Goal: Use online tool/utility: Utilize a website feature to perform a specific function

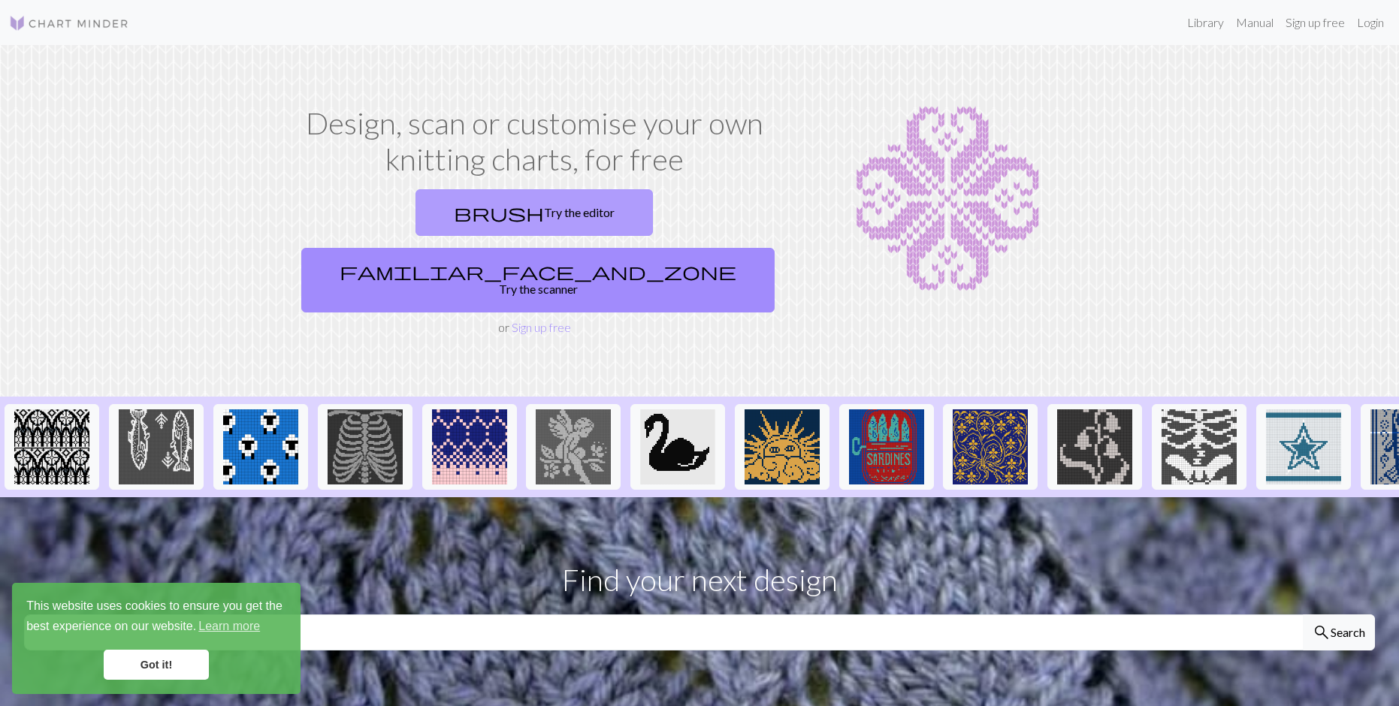
click at [422, 220] on link "brush Try the editor" at bounding box center [533, 212] width 237 height 47
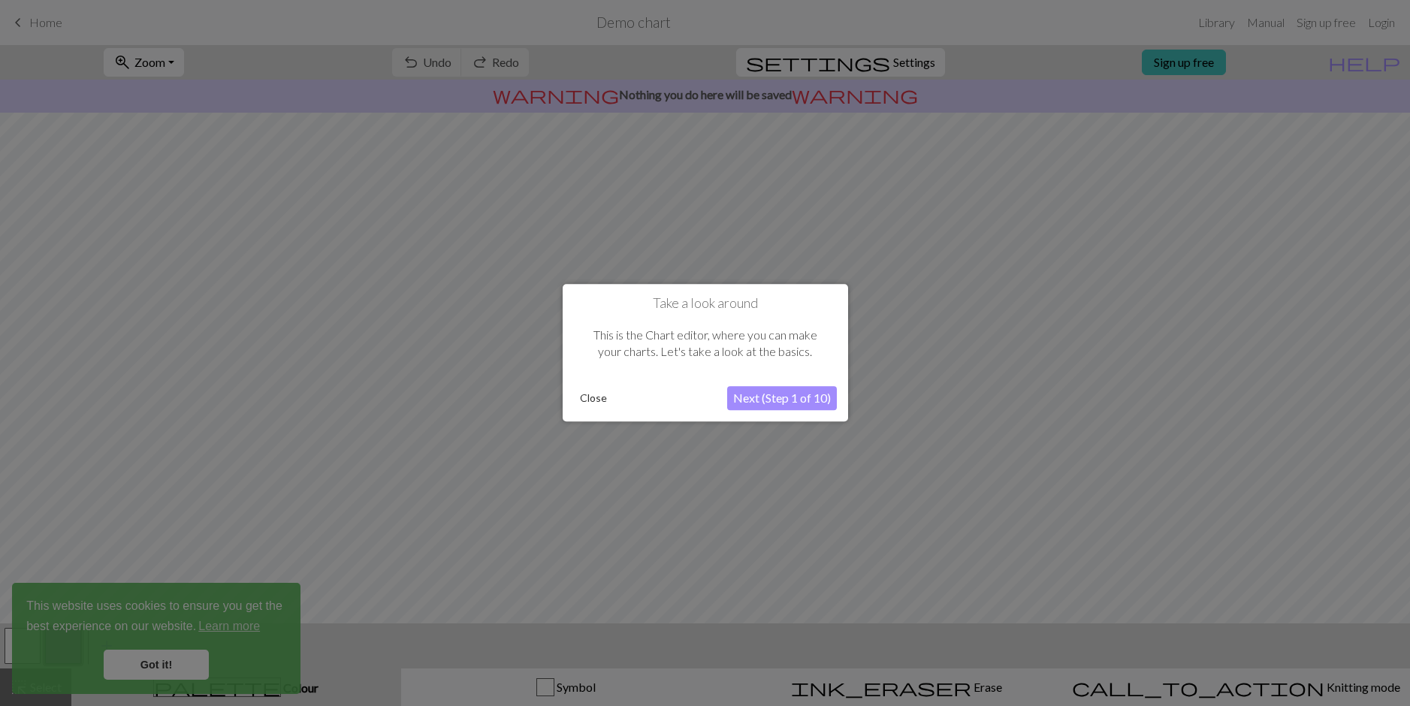
click at [582, 400] on button "Close" at bounding box center [593, 399] width 39 height 23
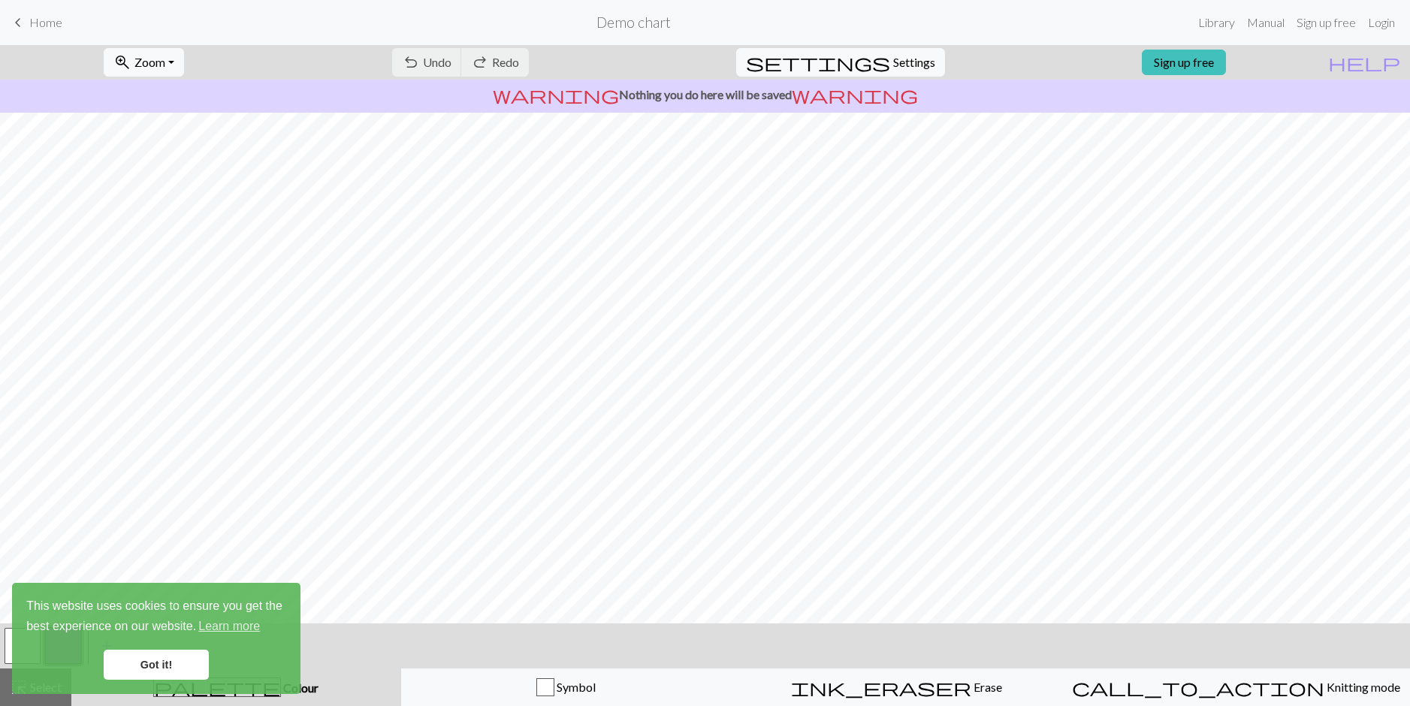
click at [485, 46] on div "keyboard_arrow_left Home Demo chart Library Manual Sign up free Login zoom_in Z…" at bounding box center [705, 353] width 1410 height 706
click at [488, 61] on div "undo Undo Undo redo Redo Redo" at bounding box center [460, 62] width 159 height 35
click at [640, 34] on form "Demo chart" at bounding box center [633, 22] width 1118 height 29
click at [643, 27] on h2 "Demo chart" at bounding box center [634, 22] width 74 height 17
click at [898, 61] on span "Settings" at bounding box center [914, 62] width 42 height 18
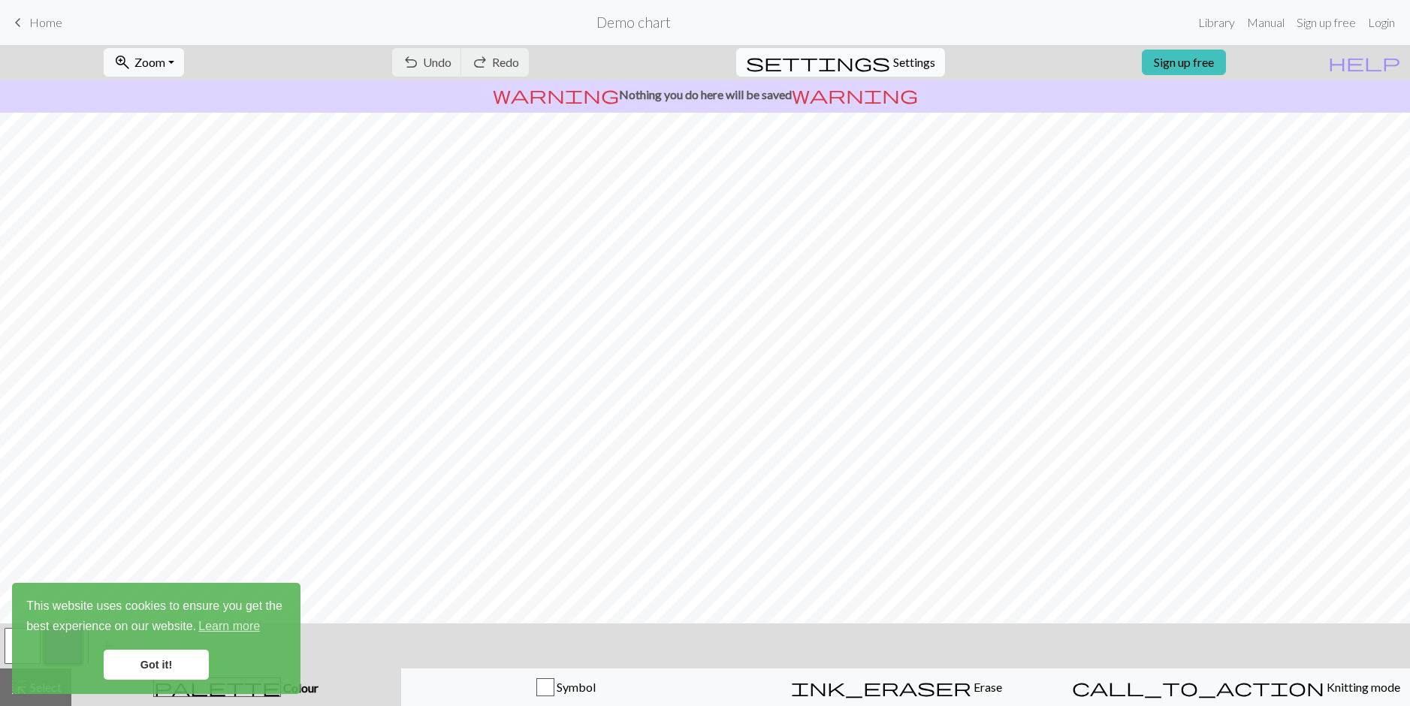
select select "aran"
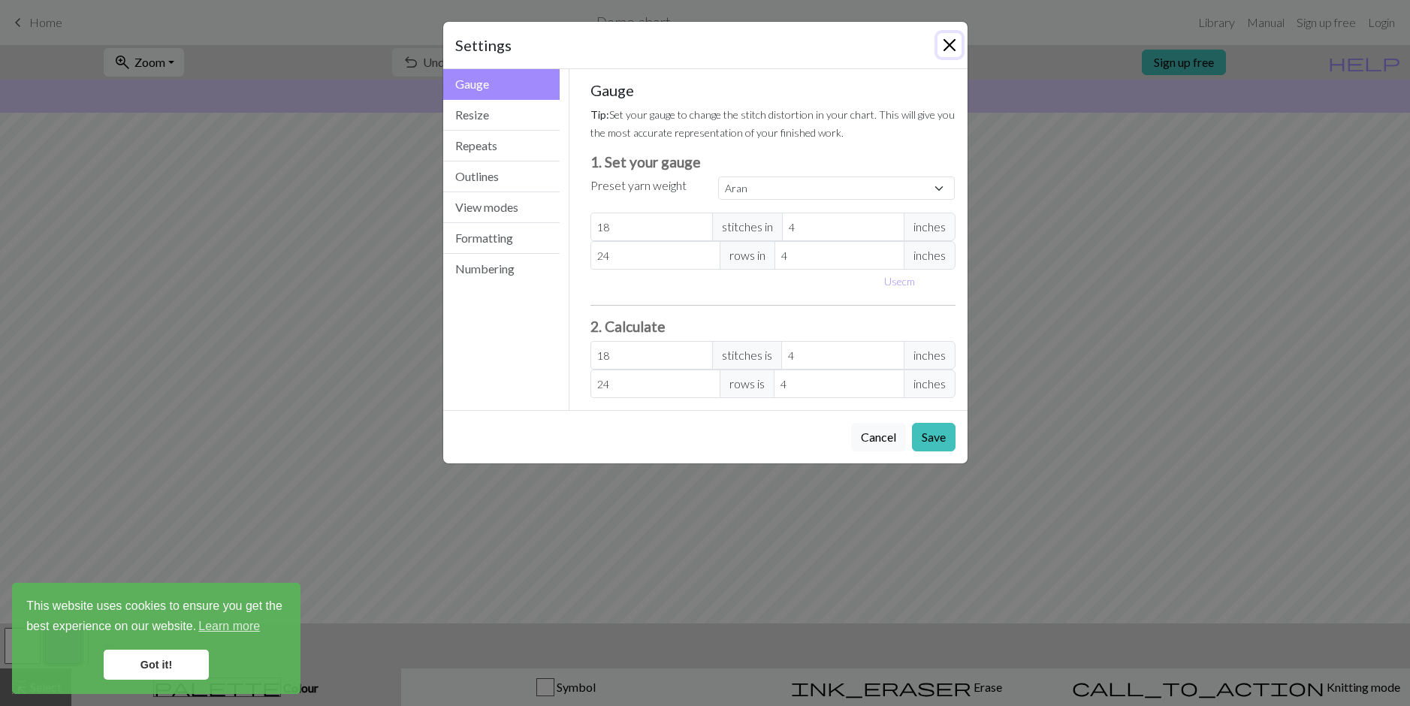
click at [954, 43] on button "Close" at bounding box center [950, 45] width 24 height 24
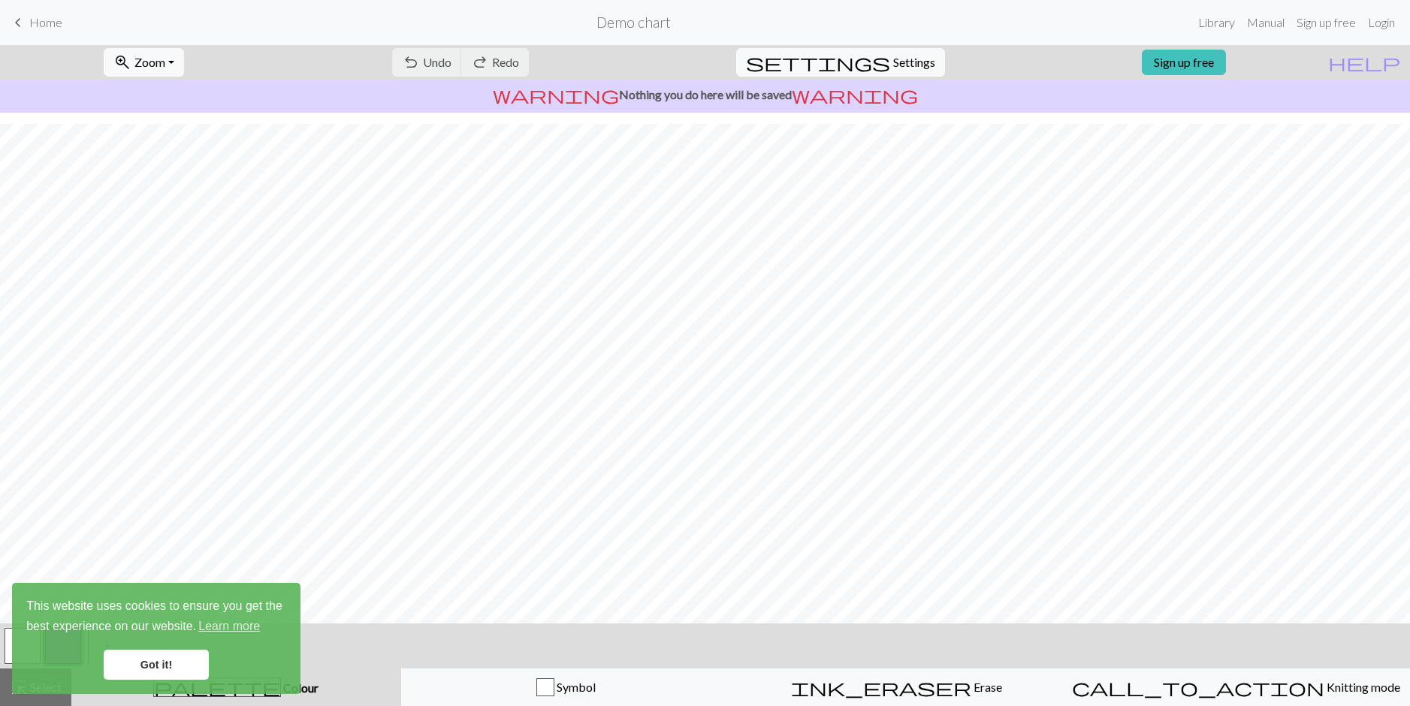
scroll to position [49, 0]
click at [194, 674] on link "Got it!" at bounding box center [156, 665] width 105 height 30
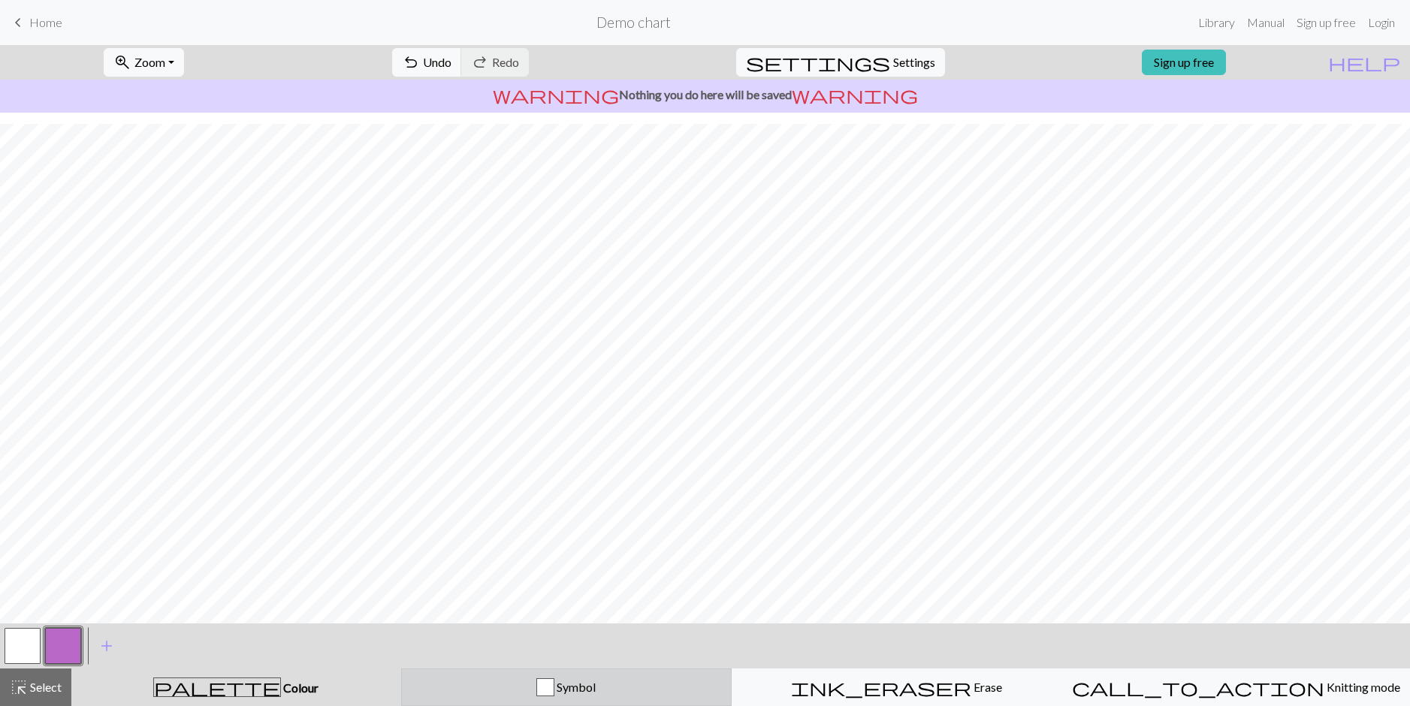
click at [540, 693] on div "Symbol" at bounding box center [566, 687] width 311 height 18
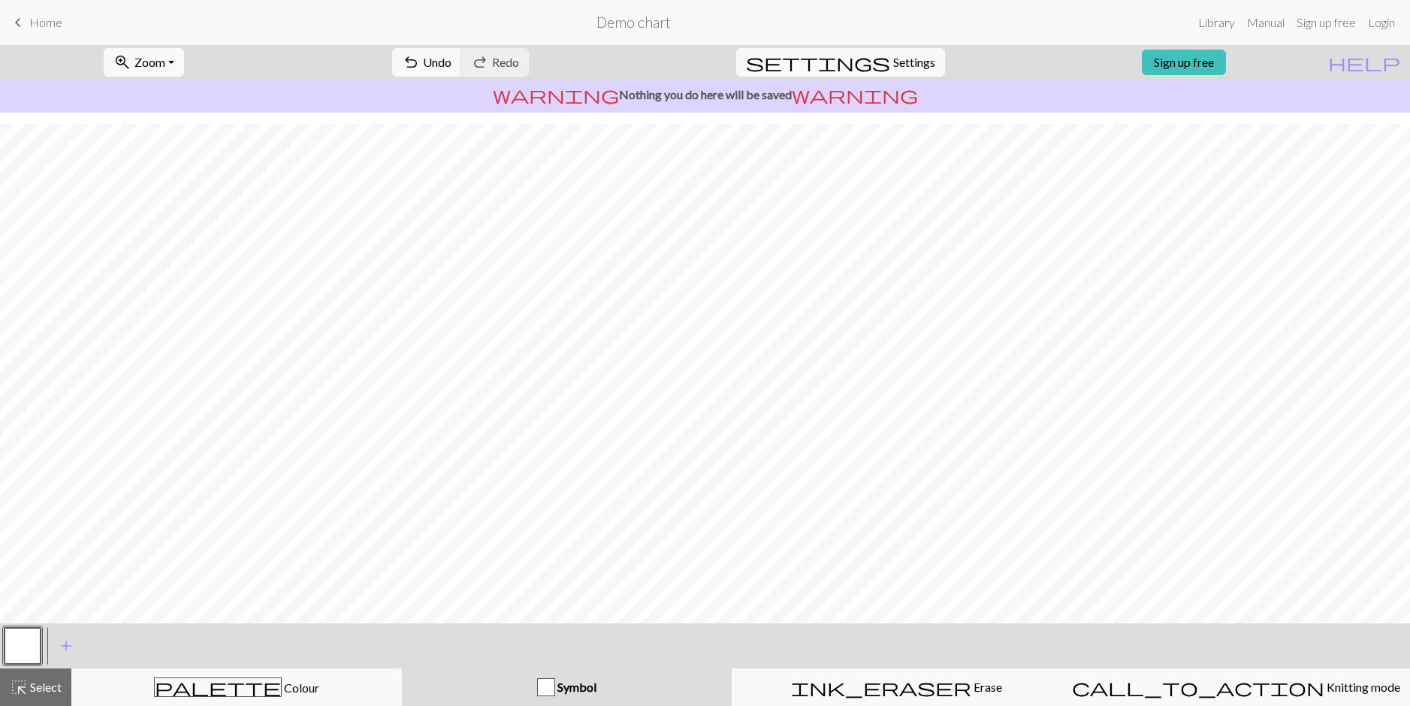
click at [555, 685] on div "button" at bounding box center [546, 687] width 18 height 18
click at [71, 645] on span "add" at bounding box center [66, 646] width 18 height 21
click at [104, 650] on span "add" at bounding box center [107, 646] width 18 height 21
click at [65, 645] on button "button" at bounding box center [63, 646] width 36 height 36
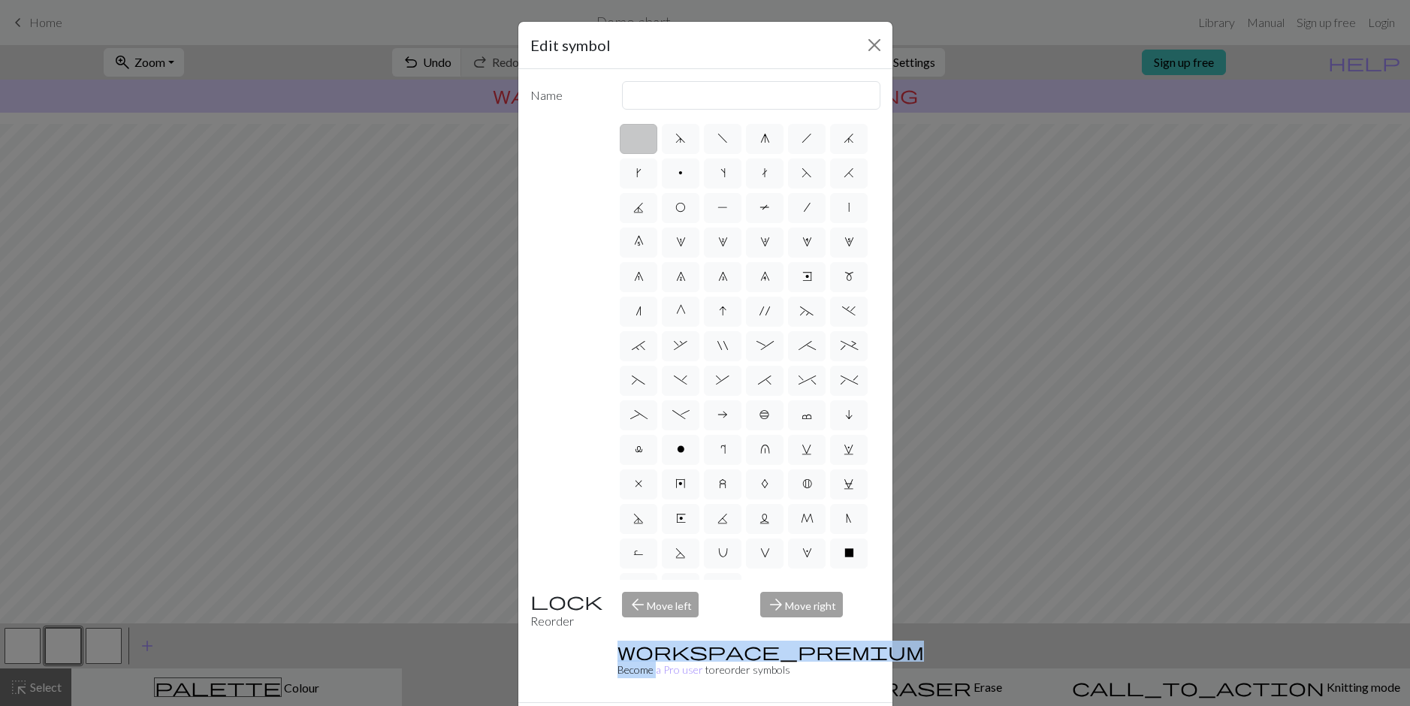
click at [65, 645] on div "Edit symbol Name d f g h j k p s t F H J O P T / | 0 1 2 3 4 5 6 7 8 9 e m n G …" at bounding box center [705, 353] width 1410 height 706
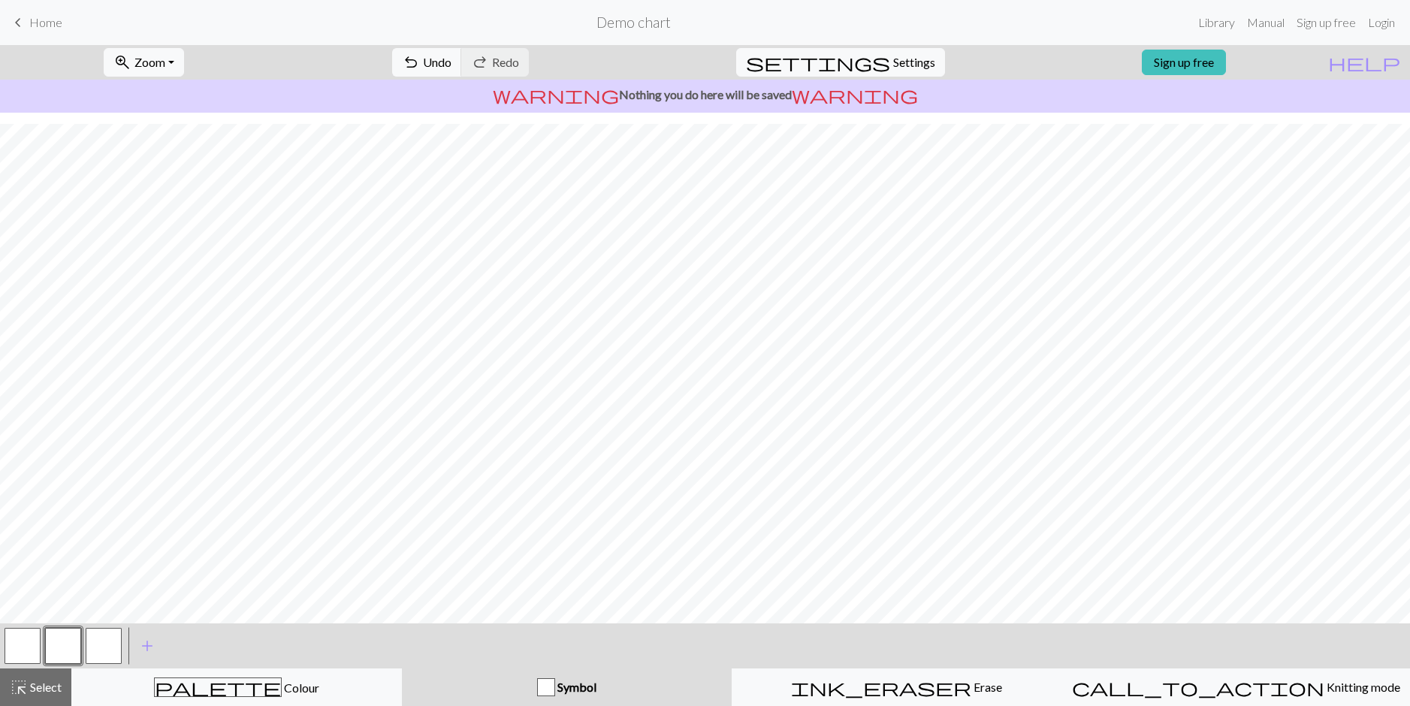
click at [65, 645] on button "button" at bounding box center [63, 646] width 36 height 36
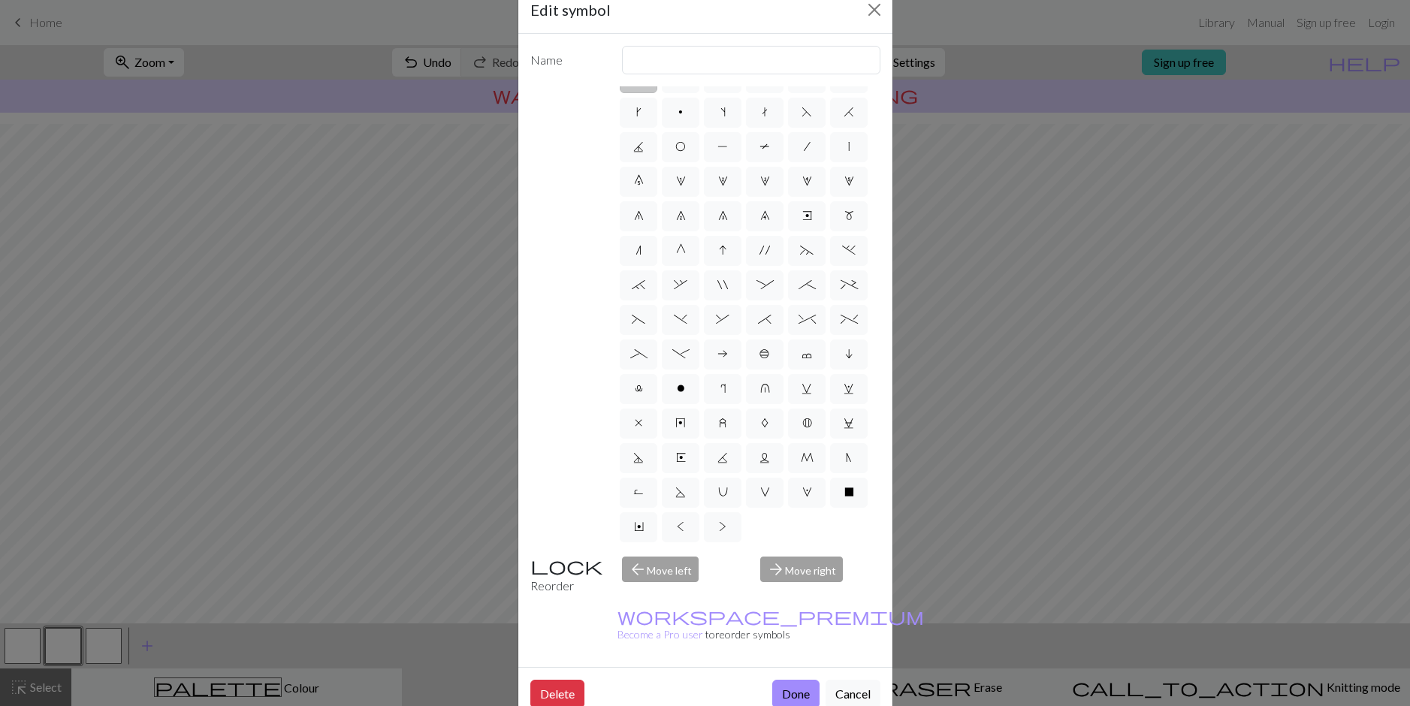
scroll to position [41, 0]
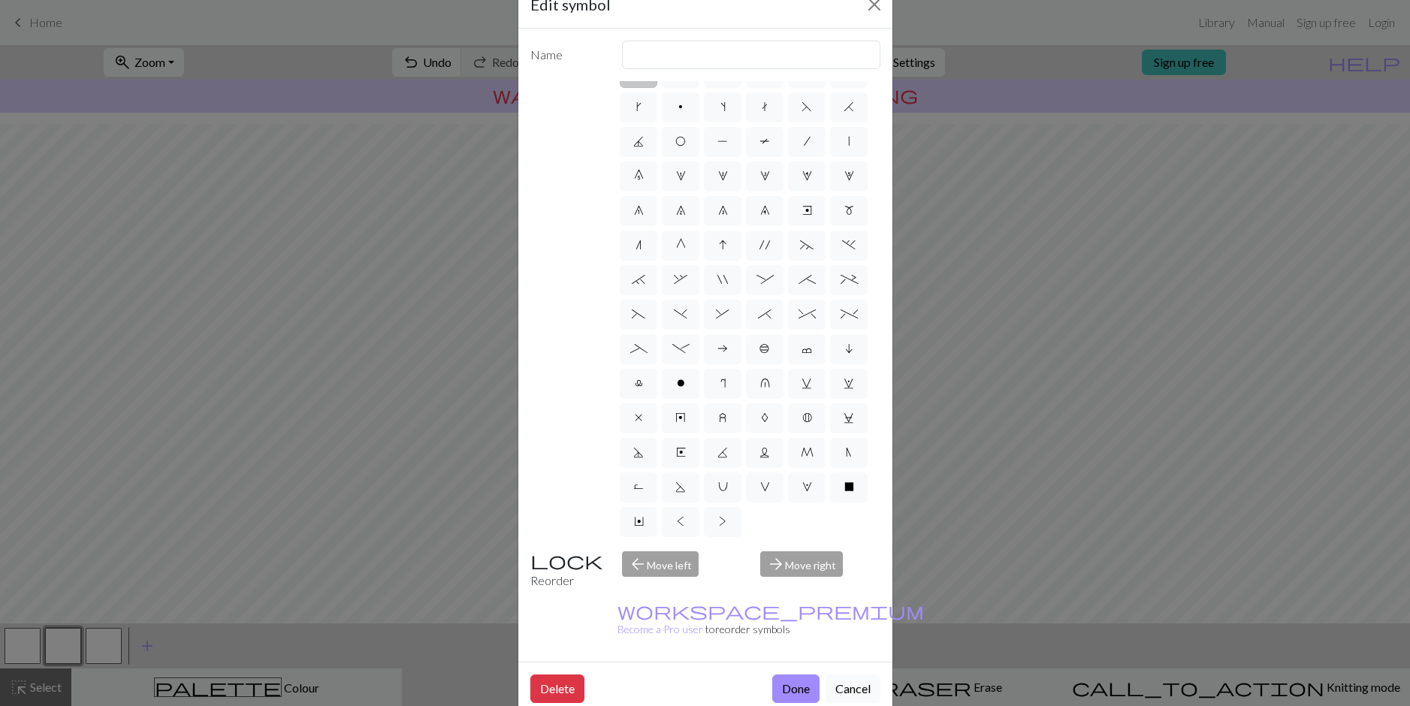
click at [842, 675] on button "Cancel" at bounding box center [853, 689] width 55 height 29
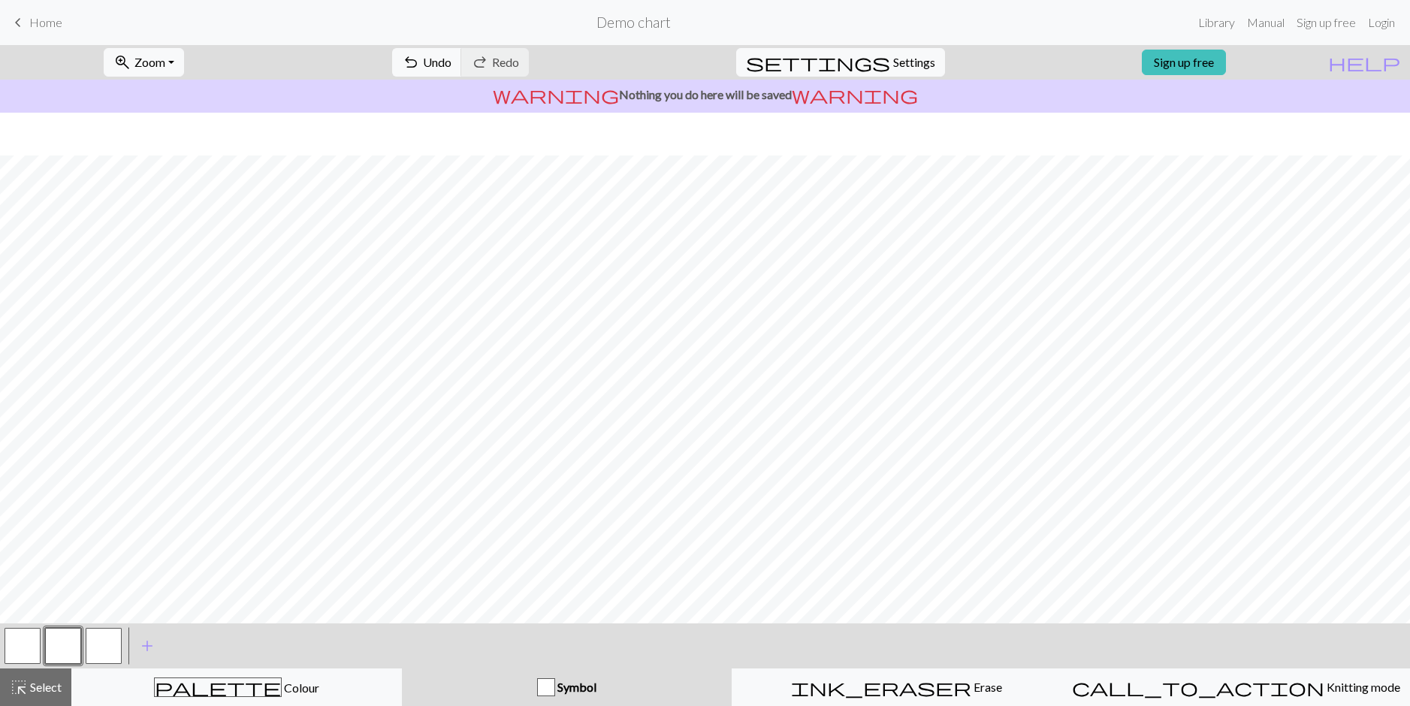
scroll to position [49, 0]
click at [654, 101] on p "warning Nothing you do here will be saved warning" at bounding box center [705, 95] width 1398 height 18
drag, startPoint x: 665, startPoint y: 91, endPoint x: 817, endPoint y: 96, distance: 152.6
click at [827, 92] on p "warning Nothing you do here will be saved warning" at bounding box center [705, 95] width 1398 height 18
click at [692, 95] on p "warning Nothing you do here will be saved warning" at bounding box center [705, 95] width 1398 height 18
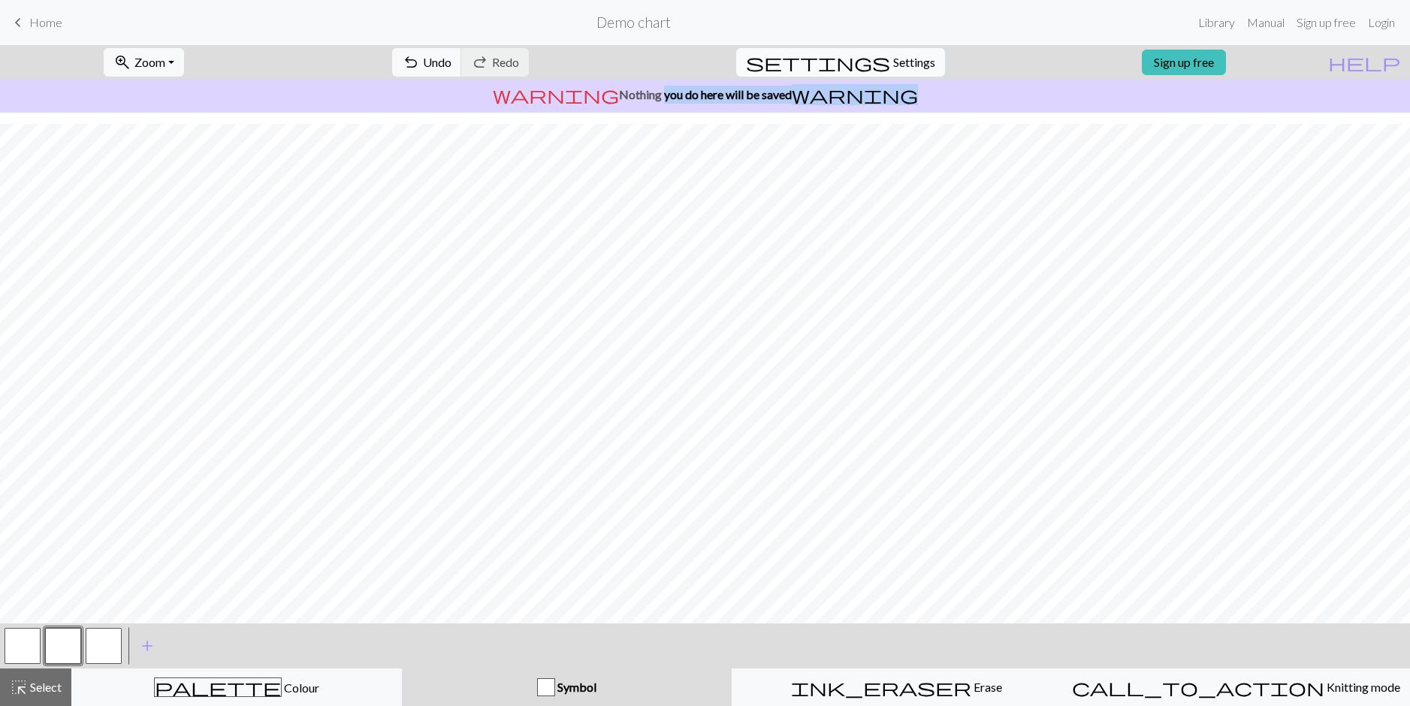
click at [909, 71] on button "settings Settings" at bounding box center [840, 62] width 209 height 29
select select "aran"
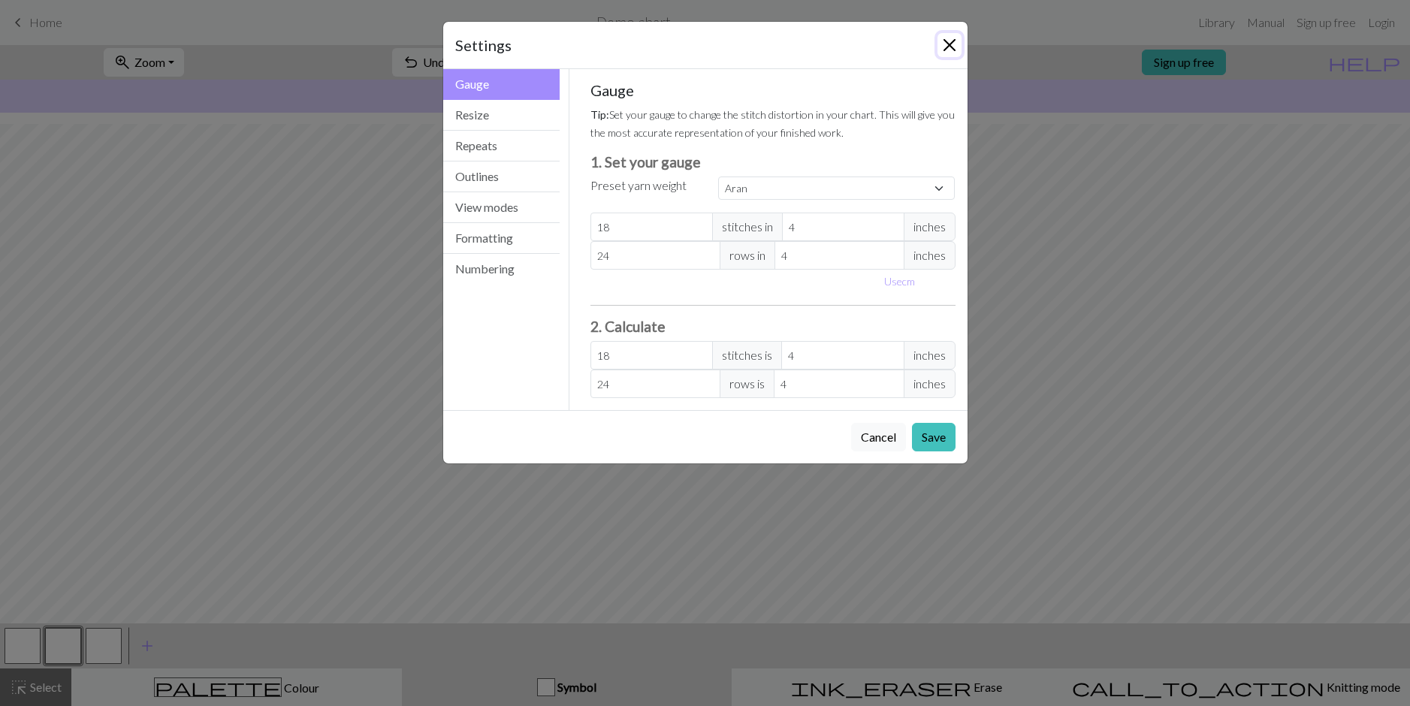
click at [957, 43] on button "Close" at bounding box center [950, 45] width 24 height 24
